Goal: Task Accomplishment & Management: Manage account settings

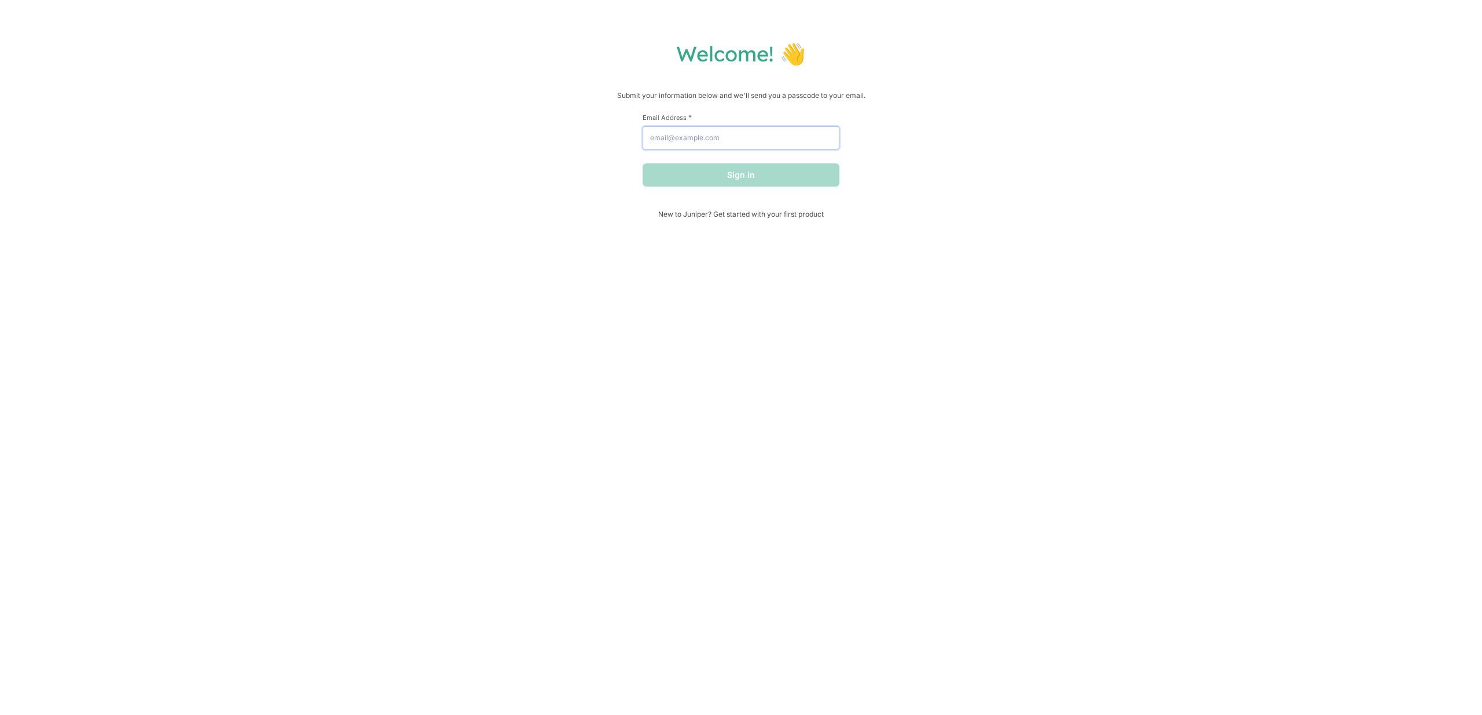
click at [753, 144] on input "Email Address *" at bounding box center [741, 137] width 197 height 23
type input "[EMAIL_ADDRESS][DOMAIN_NAME]"
click at [643, 163] on button "Sign in" at bounding box center [741, 174] width 197 height 23
click at [687, 133] on input "text" at bounding box center [741, 129] width 197 height 23
paste input "855063"
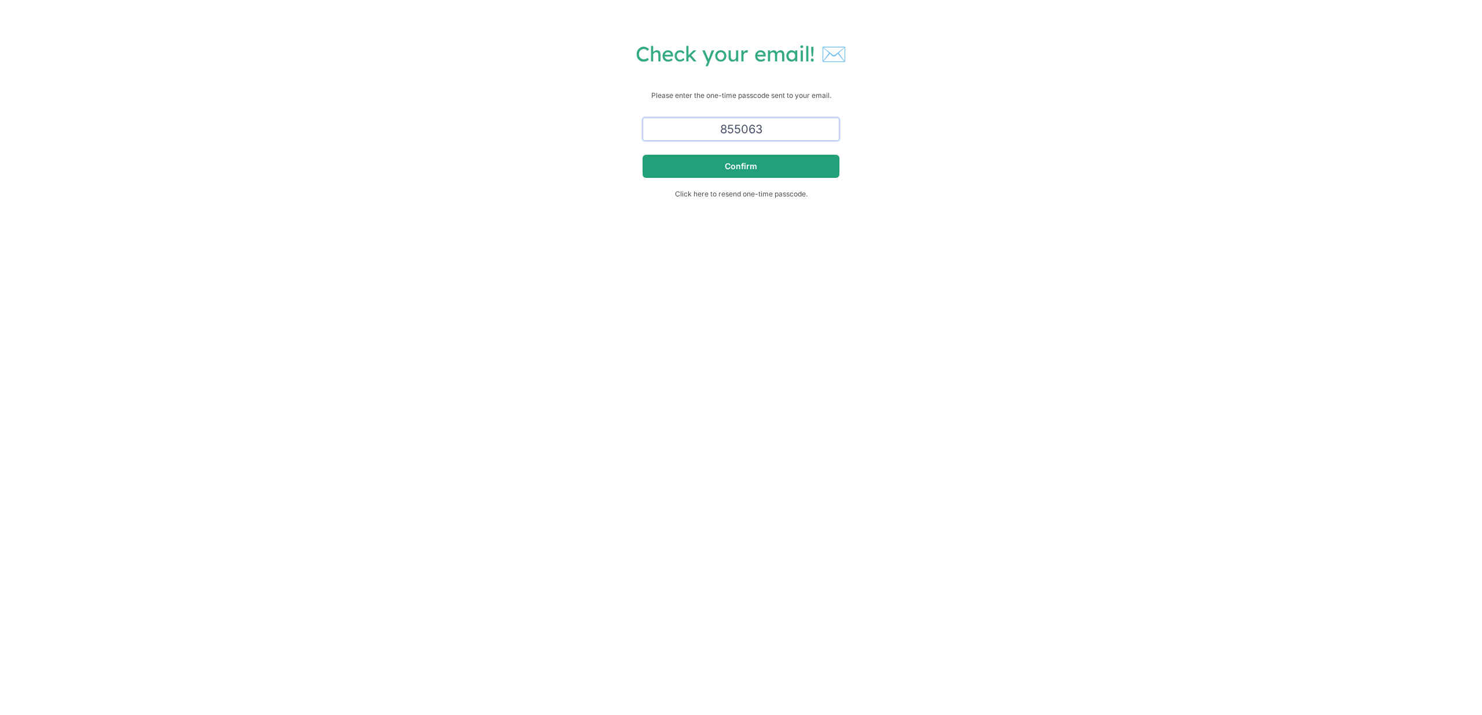
type input "855063"
click at [725, 163] on button "Confirm" at bounding box center [741, 166] width 197 height 23
